Goal: Transaction & Acquisition: Purchase product/service

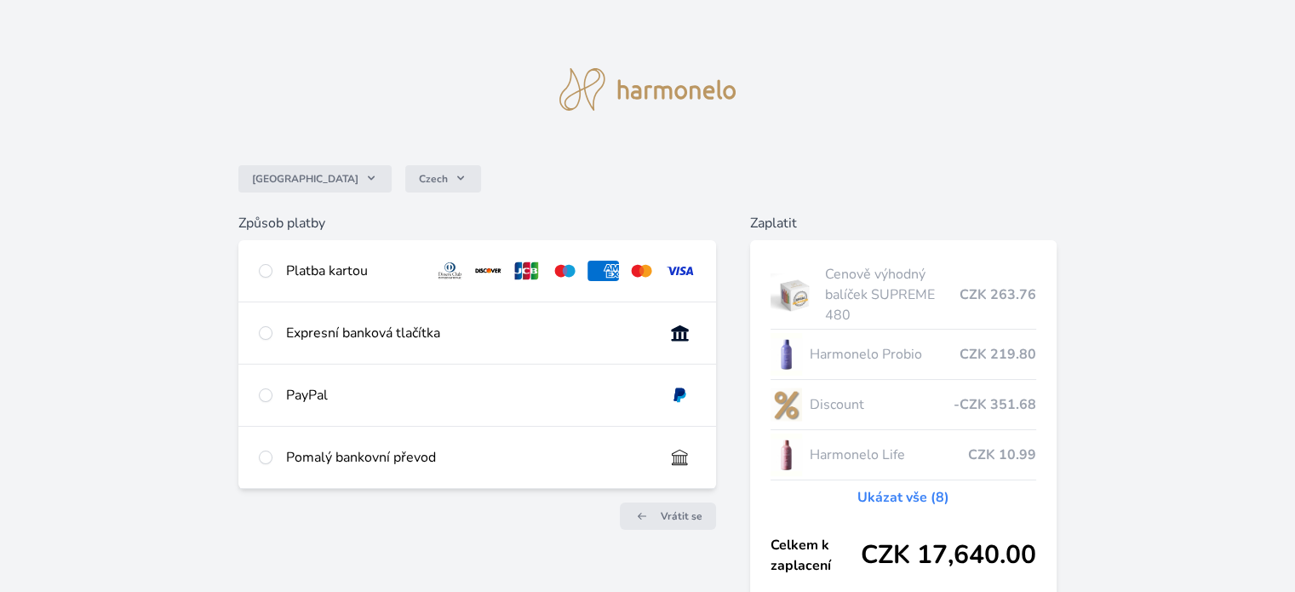
click at [363, 268] on div "Platba kartou" at bounding box center [353, 271] width 135 height 20
radio input "true"
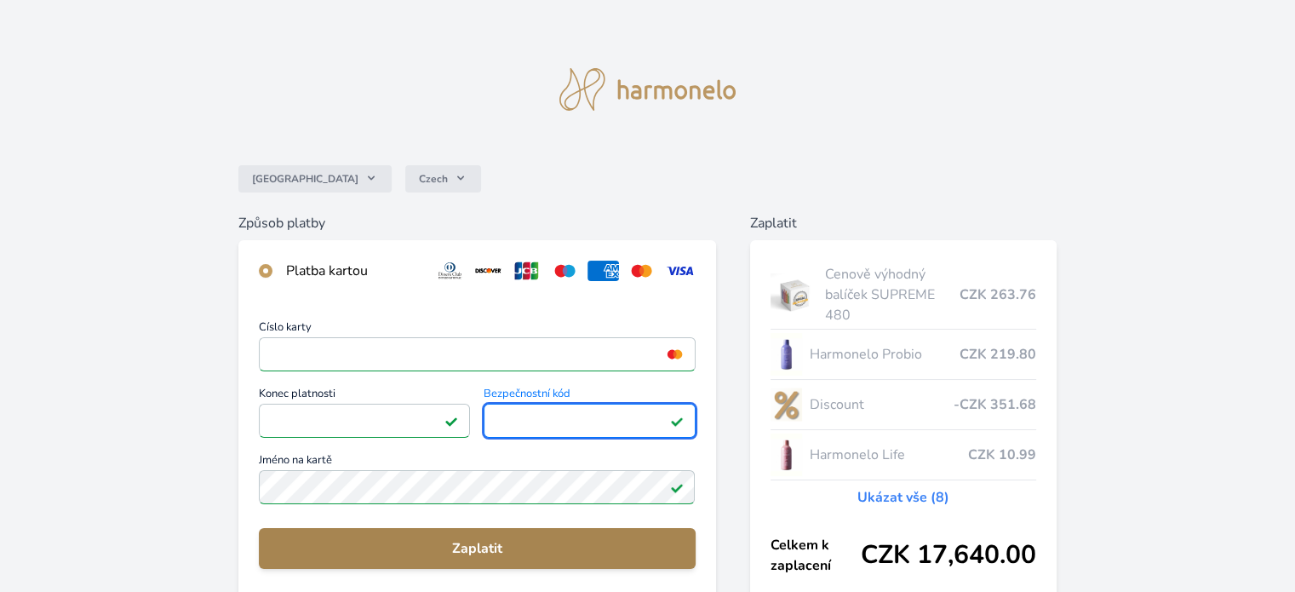
click at [462, 544] on span "Zaplatit" at bounding box center [476, 548] width 409 height 20
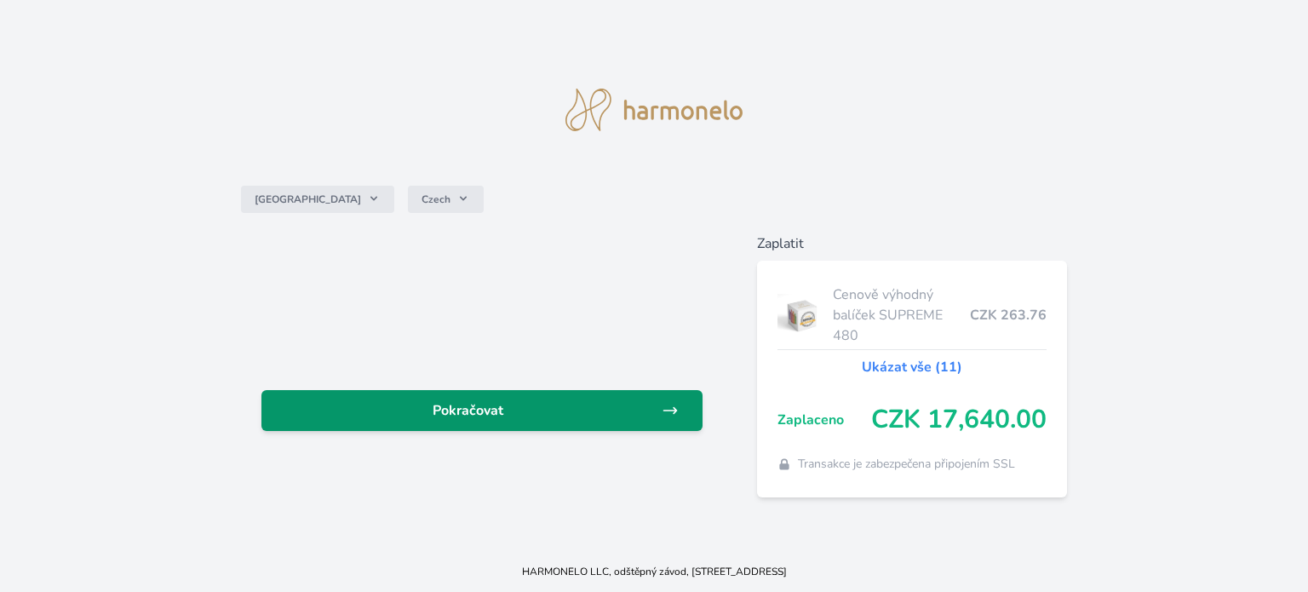
click at [668, 428] on link "Pokračovat" at bounding box center [481, 410] width 441 height 41
